Goal: Navigation & Orientation: Go to known website

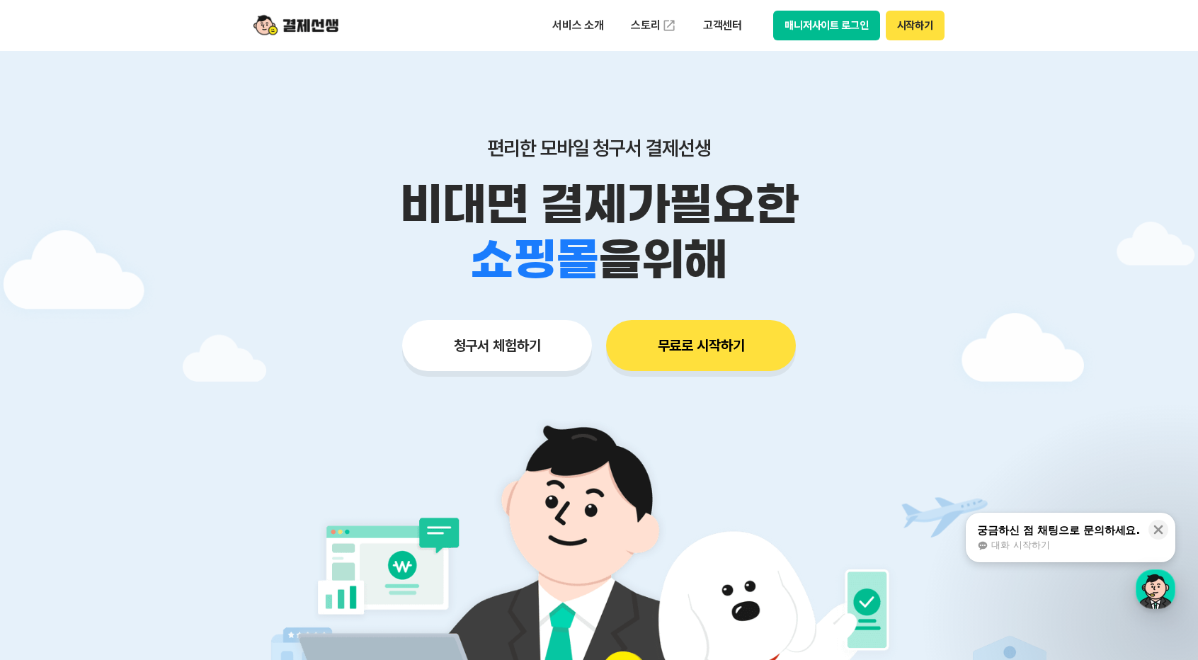
click at [909, 29] on button "시작하기" at bounding box center [915, 26] width 59 height 30
click at [812, 28] on button "매니저사이트 로그인" at bounding box center [826, 26] width 107 height 30
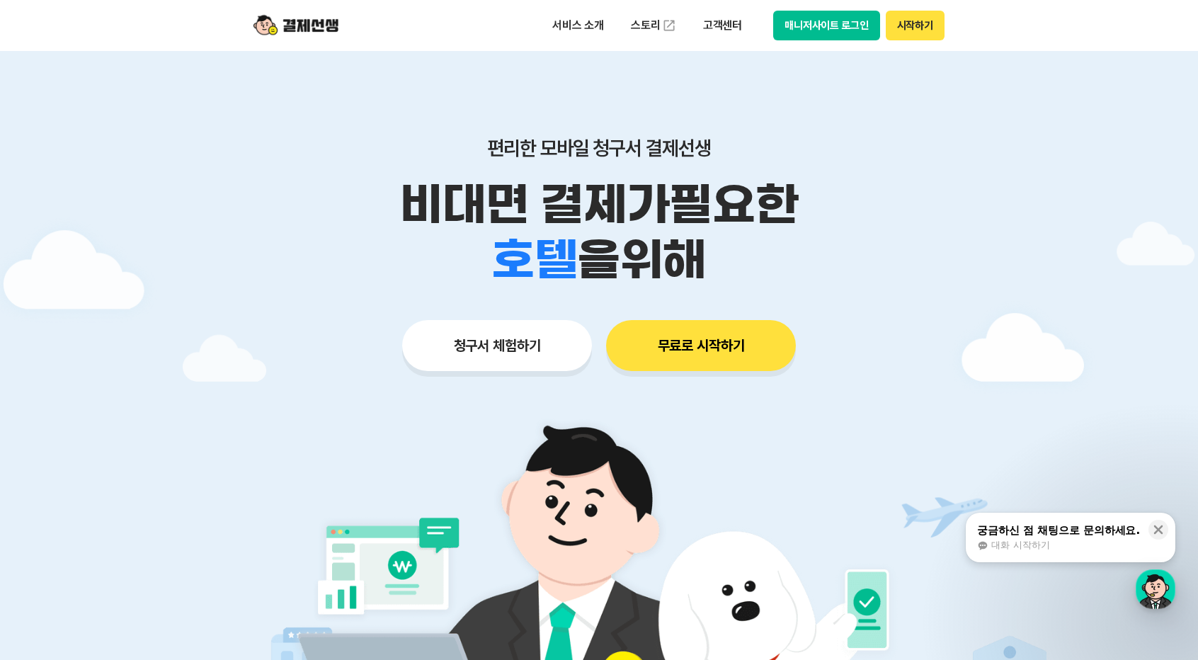
click at [849, 26] on button "매니저사이트 로그인" at bounding box center [826, 26] width 107 height 30
